Goal: Task Accomplishment & Management: Manage account settings

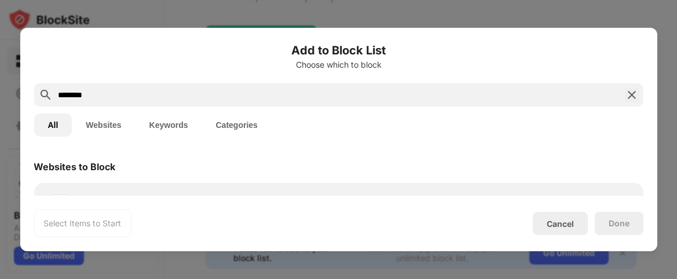
type input "********"
click at [618, 230] on div "Done" at bounding box center [619, 223] width 49 height 23
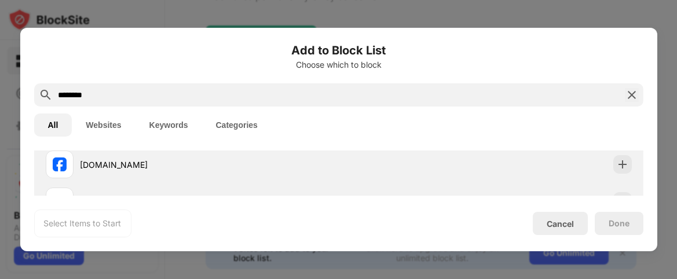
scroll to position [80, 0]
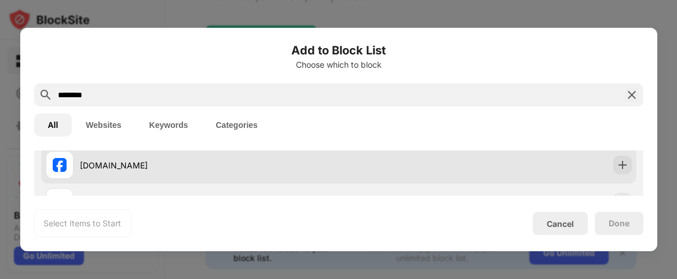
click at [133, 169] on div "[DOMAIN_NAME]" at bounding box center [209, 165] width 258 height 12
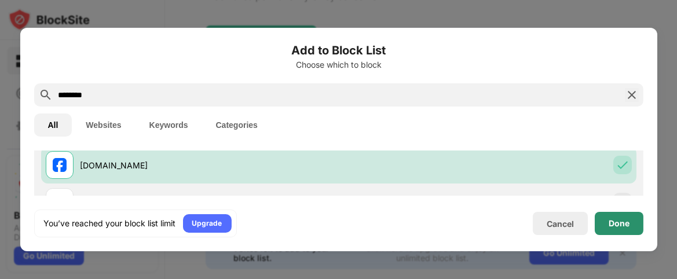
click at [629, 223] on div "Done" at bounding box center [618, 223] width 21 height 9
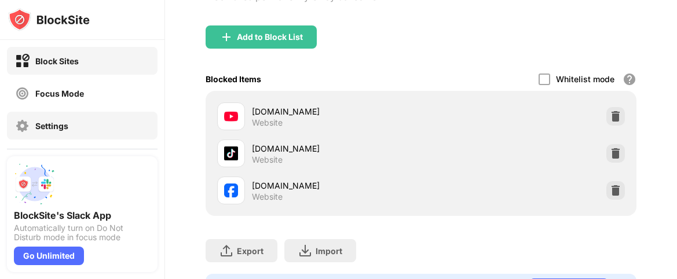
click at [61, 124] on div "Settings" at bounding box center [51, 126] width 33 height 10
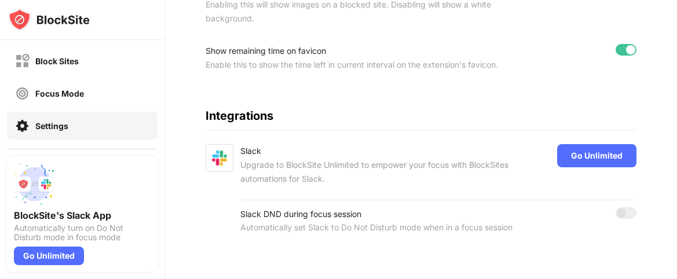
scroll to position [381, 0]
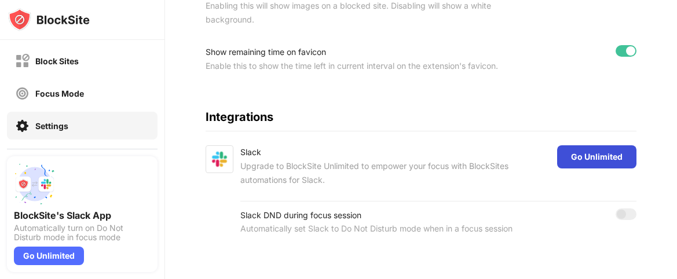
click at [622, 152] on div "Go Unlimited" at bounding box center [596, 156] width 79 height 23
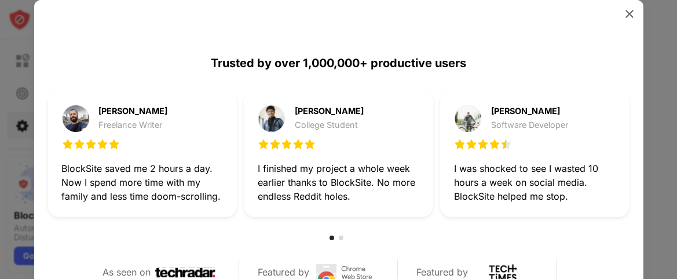
scroll to position [313, 0]
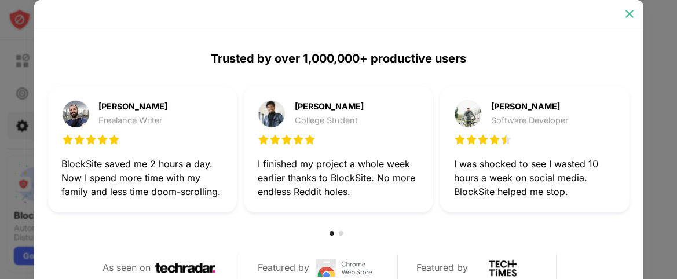
click at [632, 13] on img at bounding box center [629, 14] width 12 height 12
